Goal: Check status

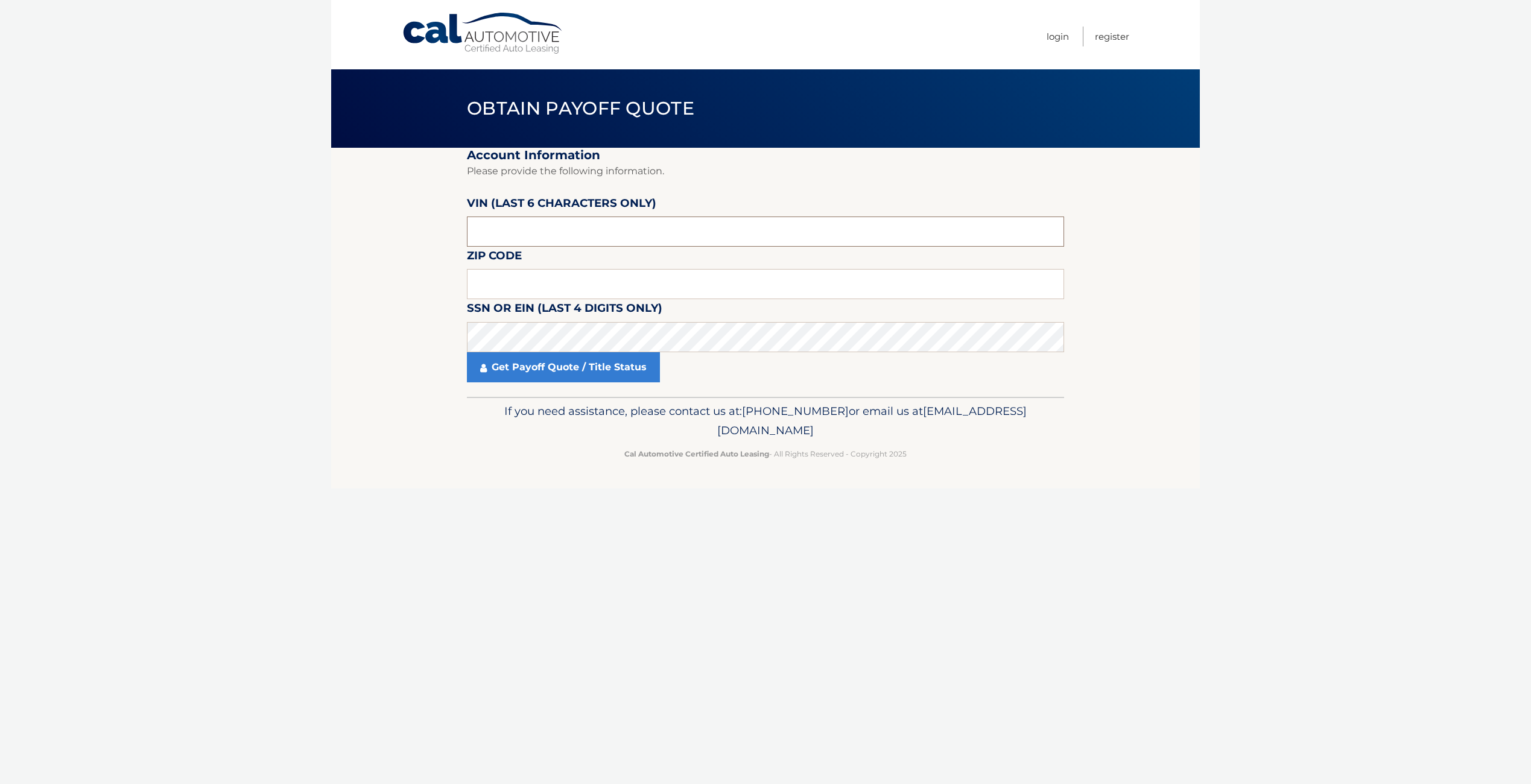
click at [594, 219] on input "text" at bounding box center [765, 231] width 597 height 30
type input "016096"
click at [542, 285] on input "text" at bounding box center [765, 284] width 597 height 30
type input "07052"
click at [577, 364] on link "Get Payoff Quote / Title Status" at bounding box center [563, 367] width 193 height 30
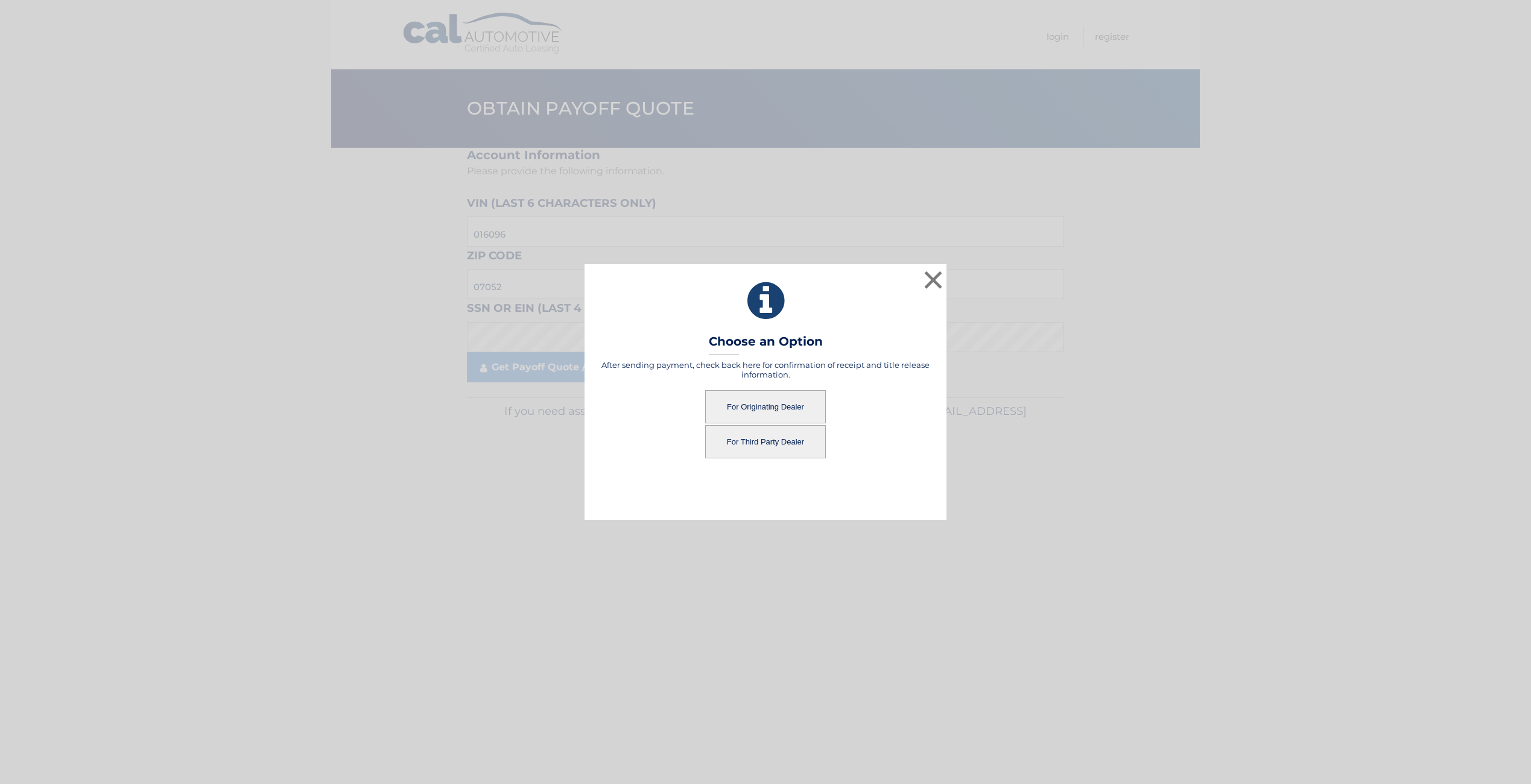
click at [800, 414] on button "For Originating Dealer" at bounding box center [765, 407] width 121 height 33
click at [789, 409] on button "For Originating Dealer" at bounding box center [765, 407] width 121 height 33
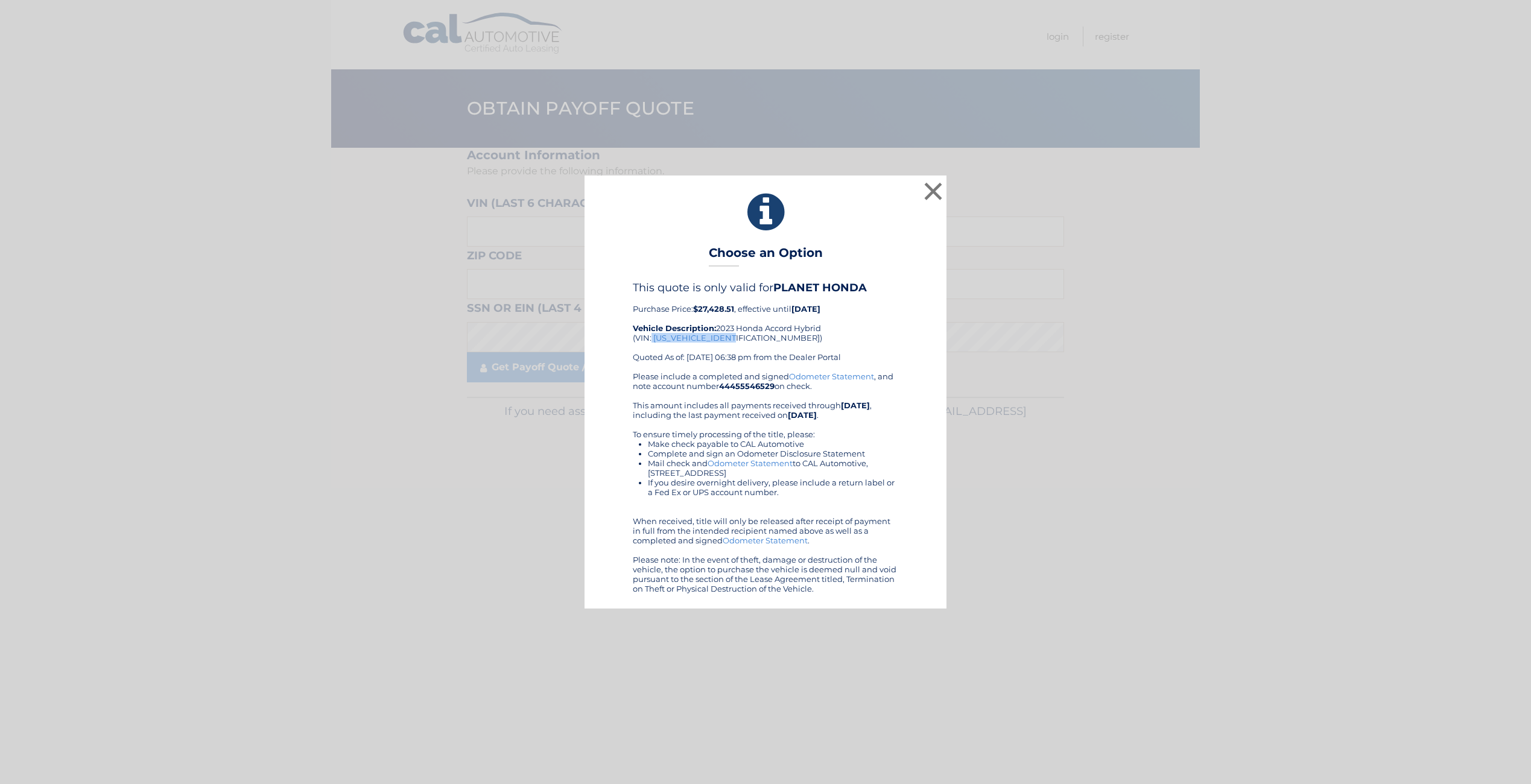
drag, startPoint x: 735, startPoint y: 338, endPoint x: 652, endPoint y: 336, distance: 83.0
click at [652, 336] on div "This quote is only valid for PLANET HONDA Purchase Price: $27,428.51 , effectiv…" at bounding box center [766, 326] width 266 height 90
drag, startPoint x: 652, startPoint y: 336, endPoint x: 660, endPoint y: 336, distance: 8.0
copy div "[US_VEHICLE_IDENTIFICATION_NUMBER]"
click at [931, 191] on button "×" at bounding box center [933, 191] width 24 height 24
